Goal: Information Seeking & Learning: Learn about a topic

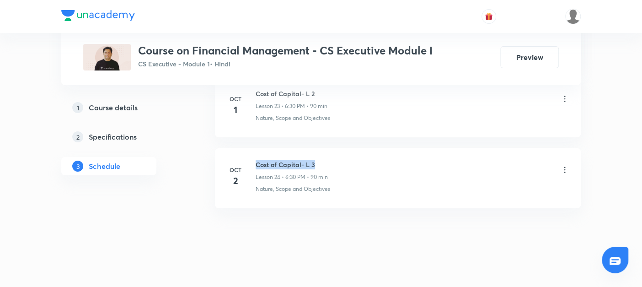
drag, startPoint x: 255, startPoint y: 154, endPoint x: 322, endPoint y: 158, distance: 67.7
click at [322, 159] on h6 "Cost of Capital- L 3" at bounding box center [291, 164] width 72 height 10
copy h6 "Cost of Capital- L 3"
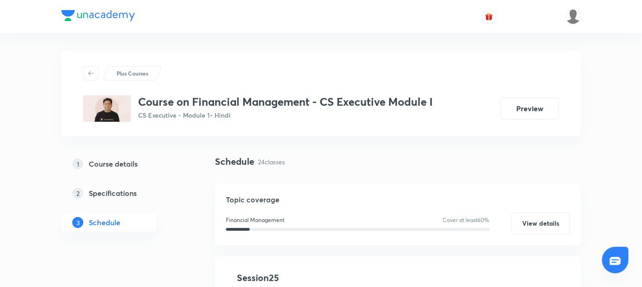
scroll to position [220, 0]
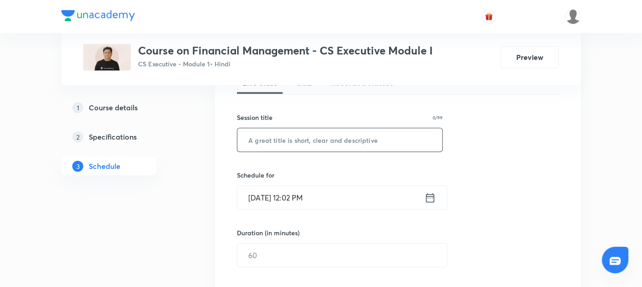
click at [270, 141] on input "text" at bounding box center [339, 139] width 205 height 23
paste input "Cost of Capital- L 3"
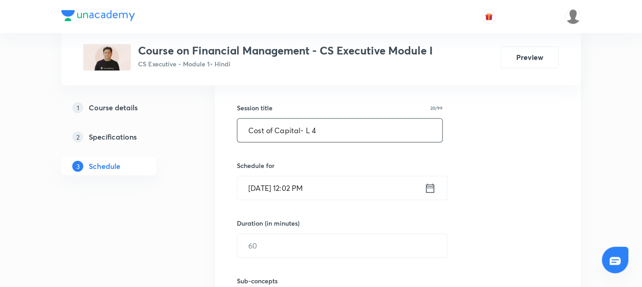
type input "Cost of Capital- L 4"
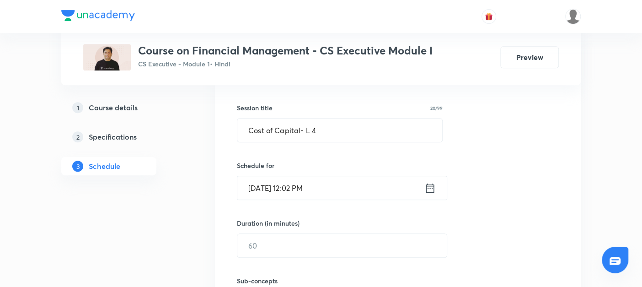
click at [427, 189] on icon at bounding box center [429, 187] width 11 height 13
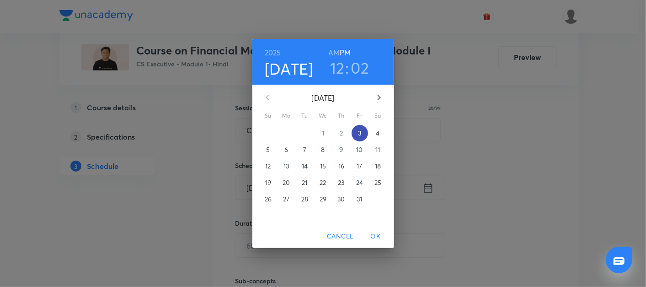
click at [359, 130] on p "3" at bounding box center [359, 132] width 3 height 9
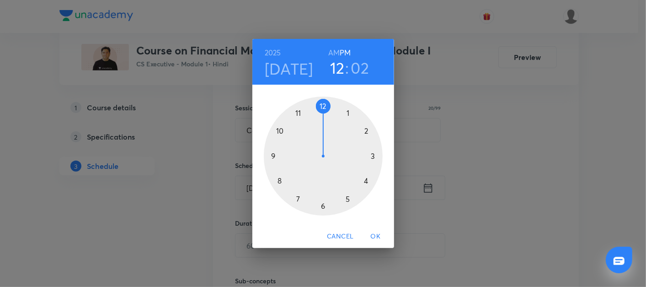
click at [323, 207] on div at bounding box center [323, 155] width 119 height 119
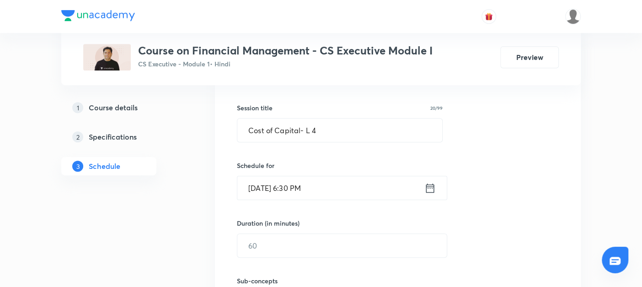
scroll to position [236, 0]
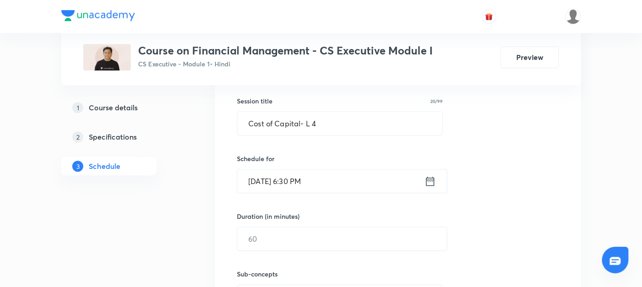
click at [237, 250] on div "Sub-concepts Select concepts that wil be covered in this session" at bounding box center [340, 279] width 206 height 59
click at [255, 241] on input "text" at bounding box center [341, 238] width 209 height 23
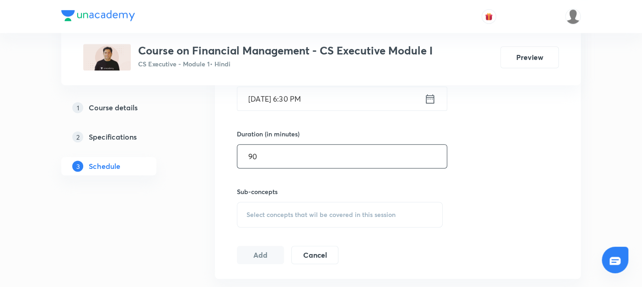
scroll to position [319, 0]
type input "90"
click at [258, 210] on span "Select concepts that wil be covered in this session" at bounding box center [320, 213] width 149 height 7
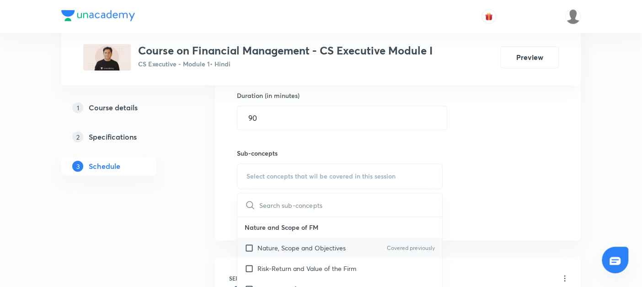
click at [246, 250] on input "checkbox" at bounding box center [251, 248] width 13 height 10
checkbox input "true"
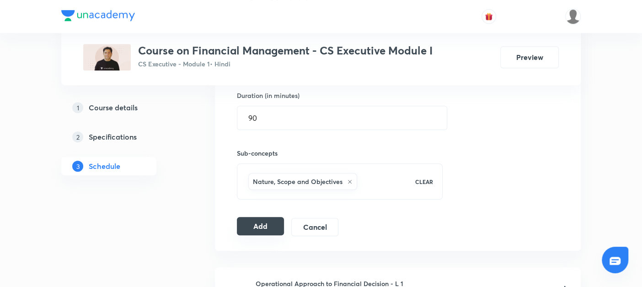
click at [260, 223] on button "Add" at bounding box center [260, 226] width 47 height 18
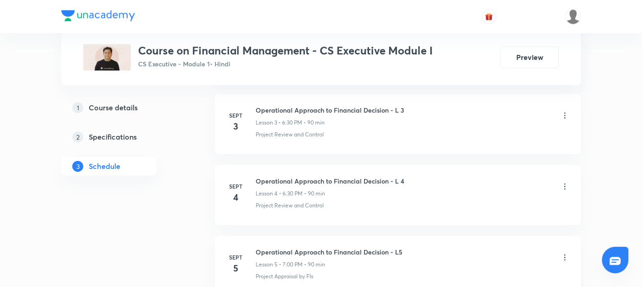
scroll to position [883, 0]
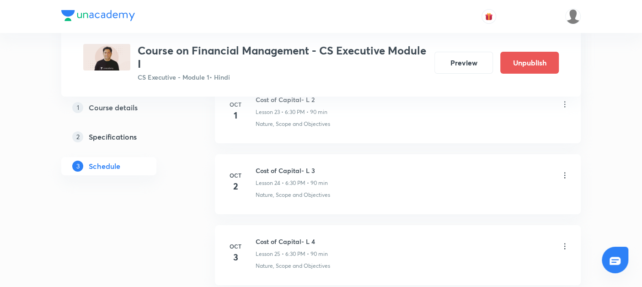
scroll to position [2176, 0]
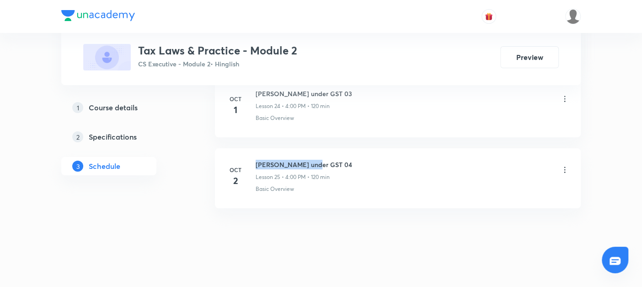
drag, startPoint x: 255, startPoint y: 154, endPoint x: 334, endPoint y: 153, distance: 79.5
click at [334, 159] on div "Oct 2 Levy under GST 04 Lesson 25 • 4:00 PM • 120 min Basic Overview" at bounding box center [397, 175] width 343 height 33
copy h6 "Levy under GST 04"
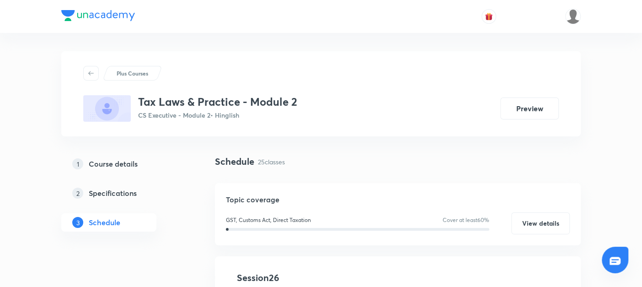
scroll to position [157, 0]
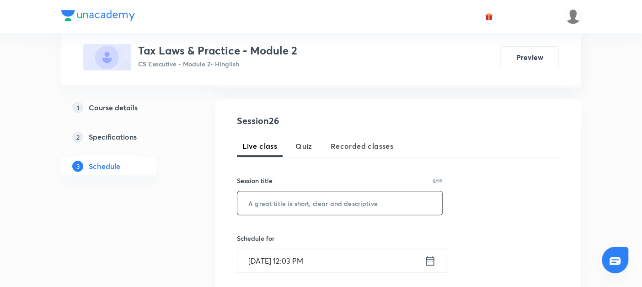
click at [269, 203] on input "text" at bounding box center [339, 202] width 205 height 23
paste input "Levy under GST 04"
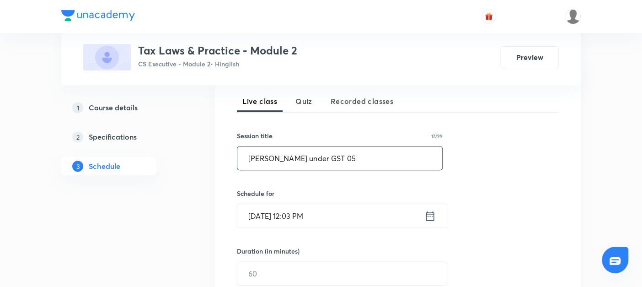
type input "Levy under GST 05"
click at [431, 211] on icon at bounding box center [429, 215] width 11 height 13
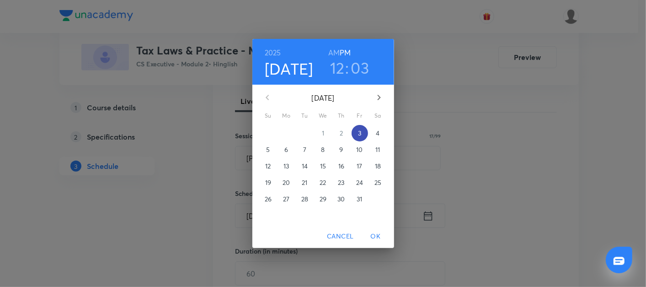
click at [357, 133] on span "3" at bounding box center [359, 132] width 16 height 9
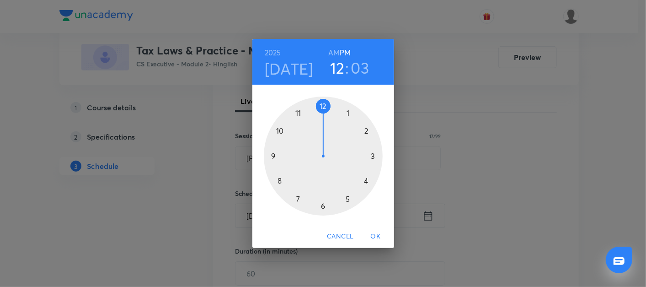
click at [367, 182] on div at bounding box center [323, 155] width 119 height 119
click at [322, 106] on div at bounding box center [323, 155] width 119 height 119
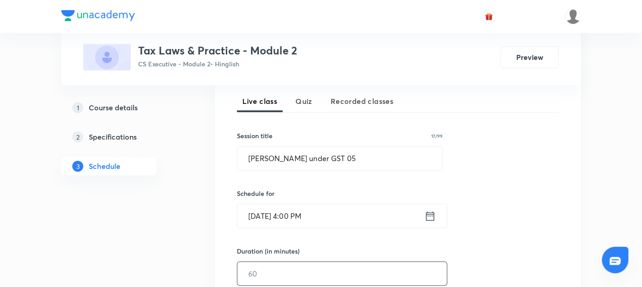
click at [258, 272] on input "text" at bounding box center [341, 272] width 209 height 23
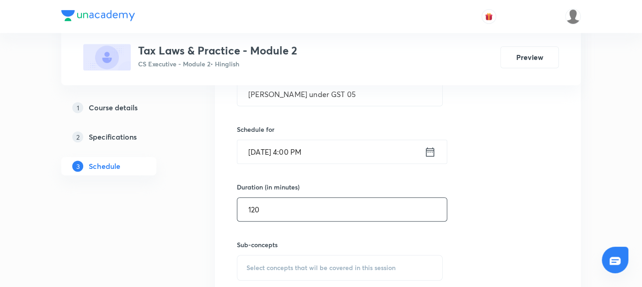
scroll to position [310, 0]
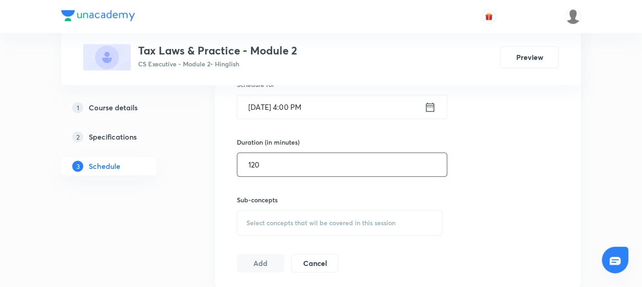
type input "120"
click at [260, 219] on span "Select concepts that wil be covered in this session" at bounding box center [320, 222] width 149 height 7
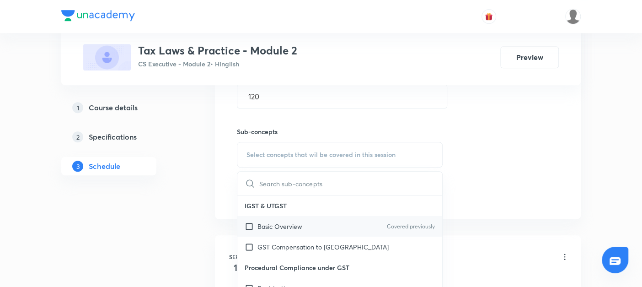
click at [250, 225] on input "checkbox" at bounding box center [251, 226] width 13 height 10
checkbox input "true"
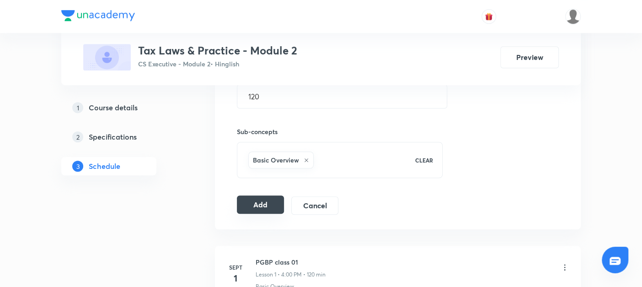
click at [261, 203] on button "Add" at bounding box center [260, 204] width 47 height 18
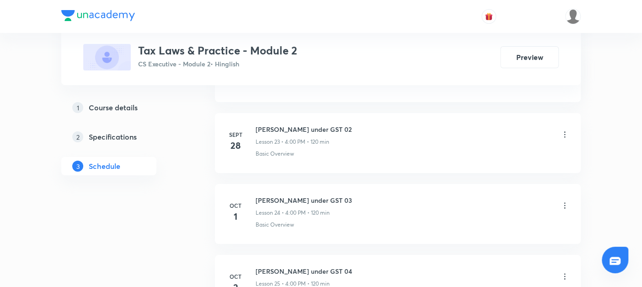
scroll to position [2170, 0]
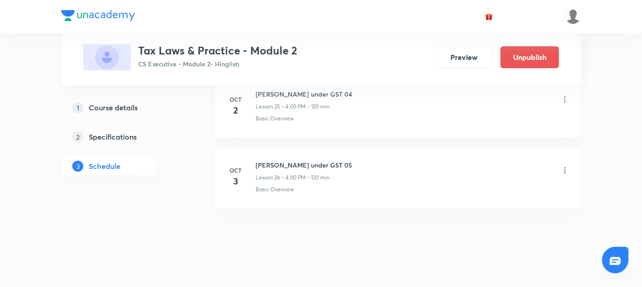
scroll to position [2236, 0]
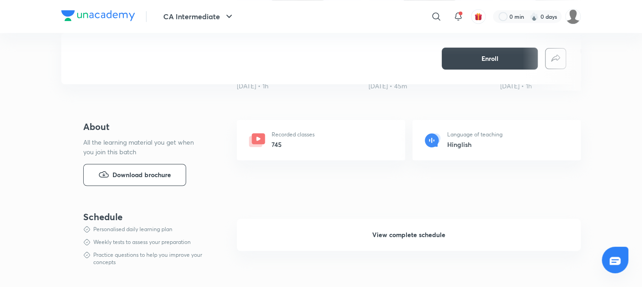
scroll to position [420, 0]
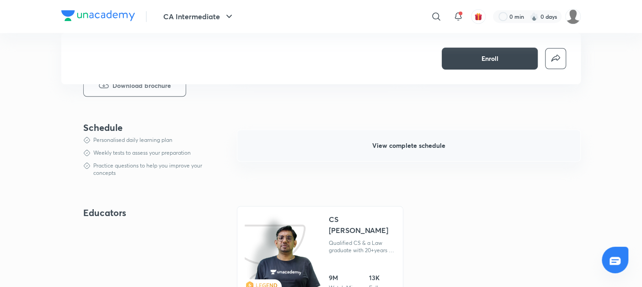
click at [414, 144] on span "View complete schedule" at bounding box center [408, 145] width 73 height 9
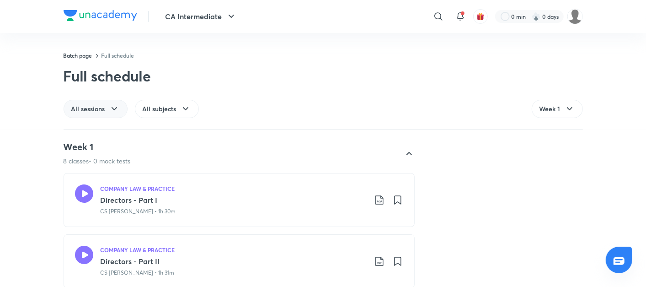
click at [88, 112] on span "All sessions" at bounding box center [88, 108] width 34 height 9
click at [320, 100] on div "All sessions All subjects Week 1" at bounding box center [323, 109] width 519 height 18
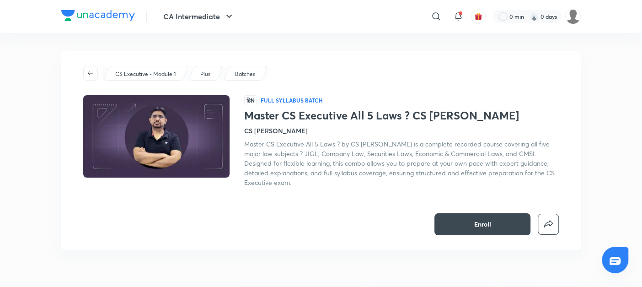
click at [381, 240] on div "CS Executive - Module 1 Plus Batches हिN Full Syllabus Batch Master CS Executiv…" at bounding box center [320, 150] width 519 height 198
